Goal: Transaction & Acquisition: Book appointment/travel/reservation

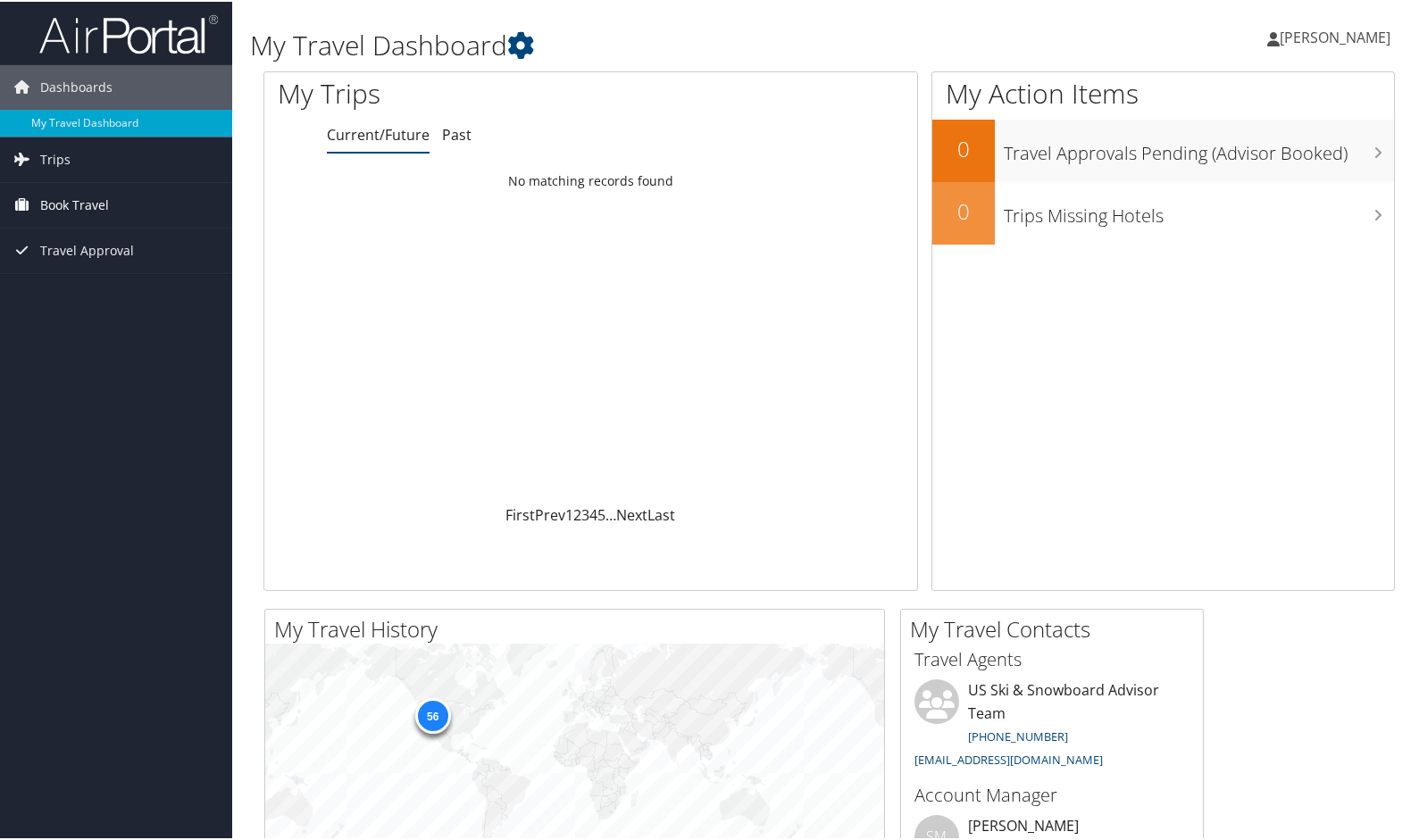
click at [87, 194] on span "Book Travel" at bounding box center [74, 203] width 69 height 45
click at [83, 298] on link "Book/Manage Online Trips" at bounding box center [116, 293] width 232 height 27
